Goal: Task Accomplishment & Management: Use online tool/utility

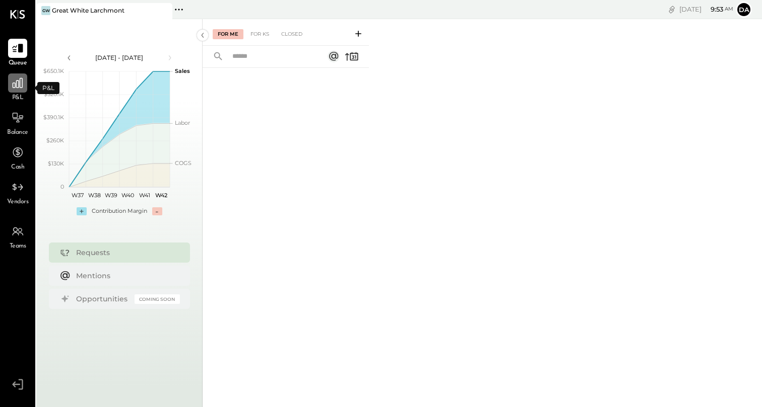
click at [12, 91] on div at bounding box center [17, 83] width 19 height 19
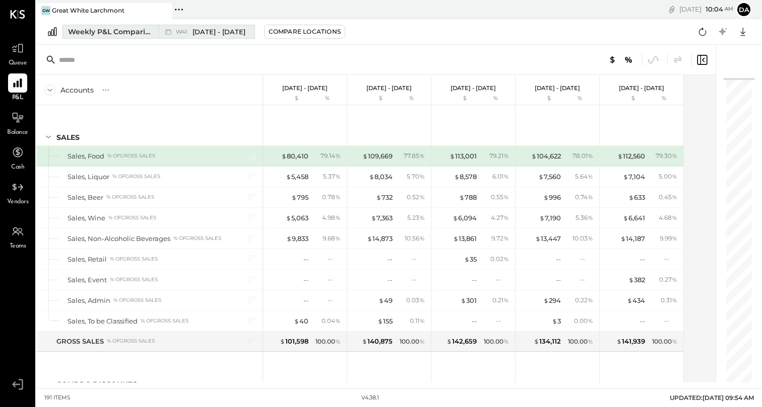
click at [114, 33] on div "Weekly P&L Comparison" at bounding box center [110, 32] width 85 height 10
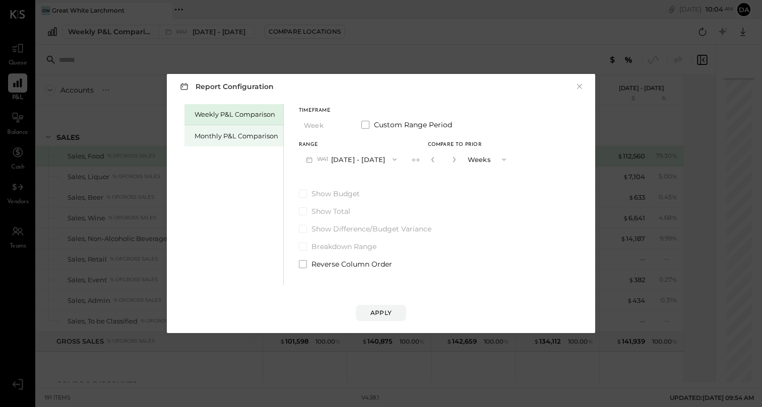
click at [253, 133] on div "Monthly P&L Comparison" at bounding box center [236, 136] width 84 height 10
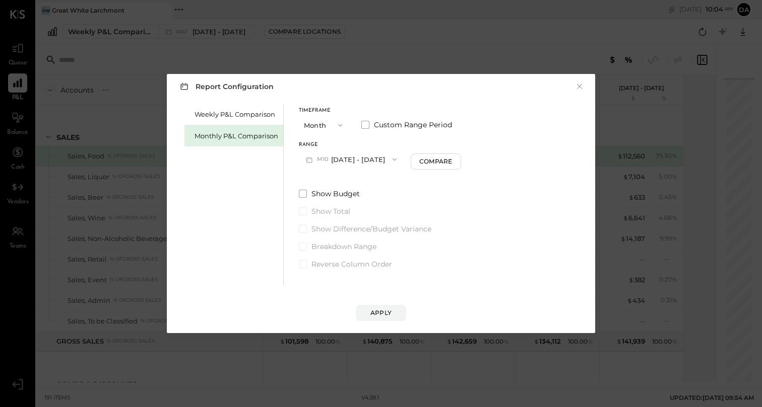
click at [343, 157] on button "M10 [DATE] - [DATE]" at bounding box center [351, 159] width 105 height 19
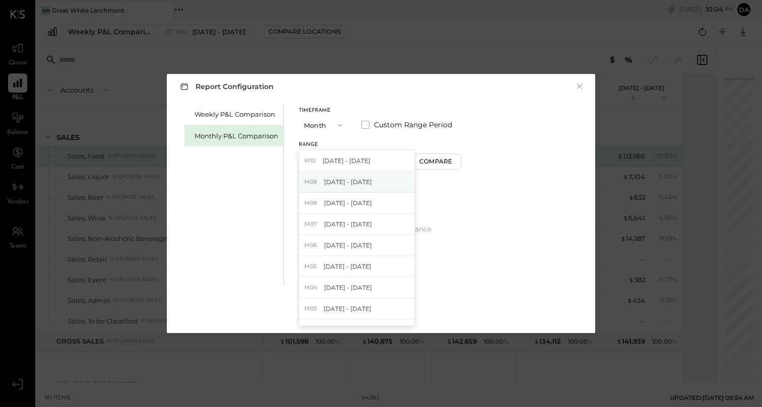
click at [348, 182] on span "[DATE] - [DATE]" at bounding box center [348, 182] width 48 height 9
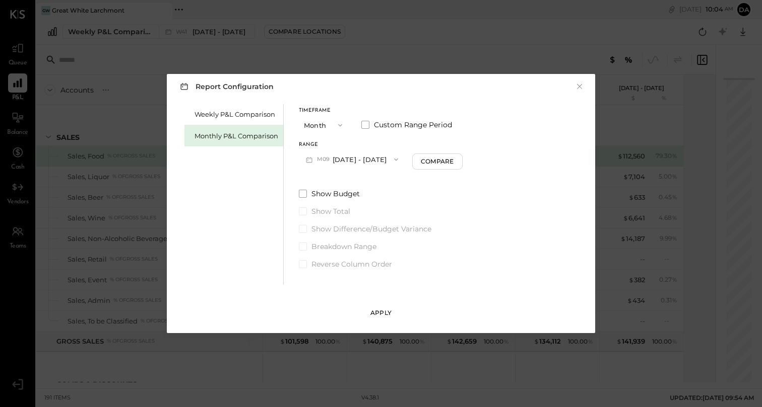
click at [383, 315] on div "Apply" at bounding box center [380, 313] width 21 height 9
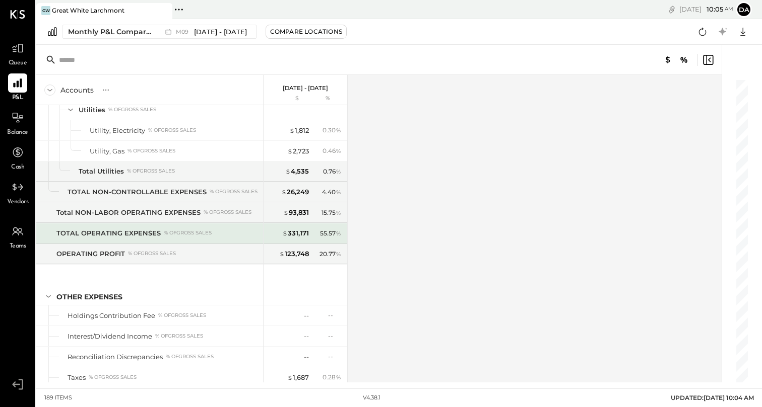
scroll to position [2783, 0]
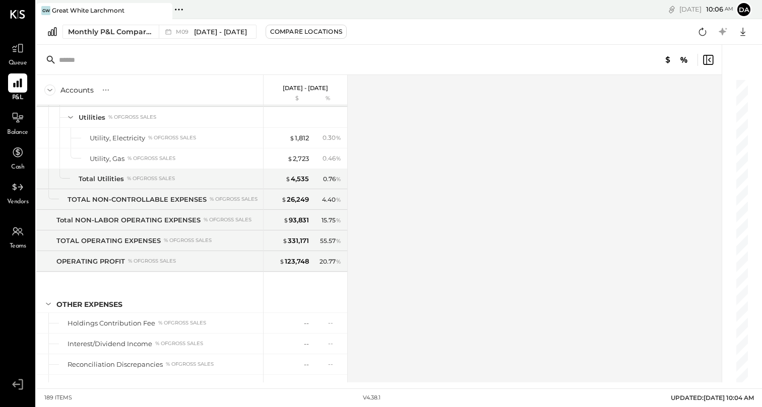
click at [444, 217] on div "Accounts S % GL [DATE] - [DATE] $ % SALES Sales, Food % of GROSS SALES Sales, L…" at bounding box center [379, 229] width 687 height 308
